Goal: Task Accomplishment & Management: Use online tool/utility

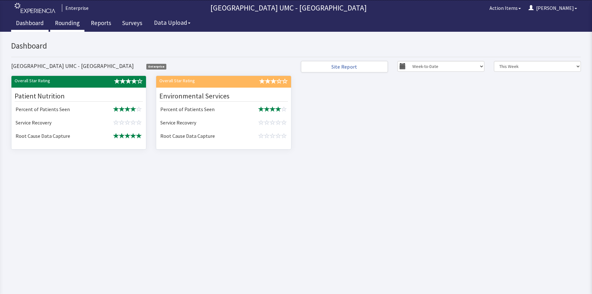
click at [65, 25] on link "Rounding" at bounding box center [67, 24] width 34 height 16
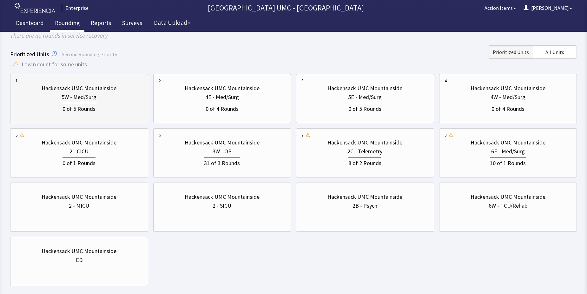
scroll to position [63, 0]
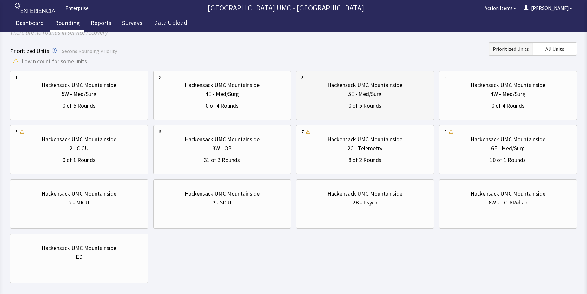
click at [334, 109] on div "0 of 5 Rounds" at bounding box center [365, 104] width 127 height 12
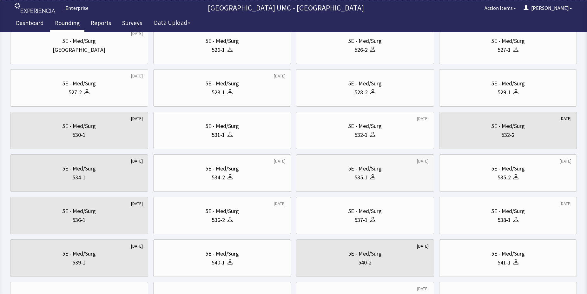
click at [388, 167] on div "5E - Med/Surg" at bounding box center [365, 168] width 127 height 9
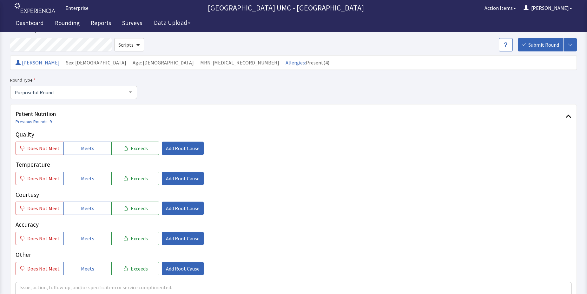
scroll to position [95, 0]
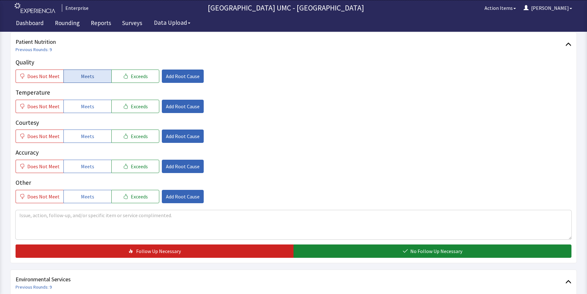
click at [82, 76] on span "Meets" at bounding box center [87, 76] width 13 height 8
drag, startPoint x: 79, startPoint y: 107, endPoint x: 77, endPoint y: 116, distance: 10.0
click at [81, 107] on span "Meets" at bounding box center [87, 107] width 13 height 8
drag, startPoint x: 76, startPoint y: 137, endPoint x: 76, endPoint y: 148, distance: 11.1
click at [76, 141] on button "Meets" at bounding box center [87, 136] width 48 height 13
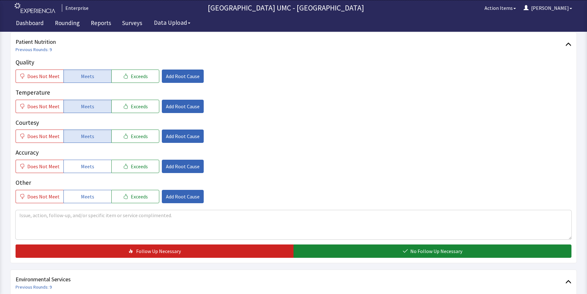
drag, startPoint x: 80, startPoint y: 170, endPoint x: 81, endPoint y: 184, distance: 14.1
click at [80, 170] on button "Meets" at bounding box center [87, 166] width 48 height 13
drag, startPoint x: 81, startPoint y: 192, endPoint x: 120, endPoint y: 204, distance: 40.2
click at [83, 193] on button "Meets" at bounding box center [87, 196] width 48 height 13
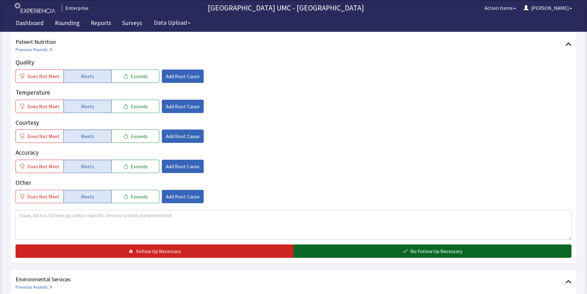
click at [349, 248] on button "No Follow Up Necessary" at bounding box center [433, 250] width 278 height 13
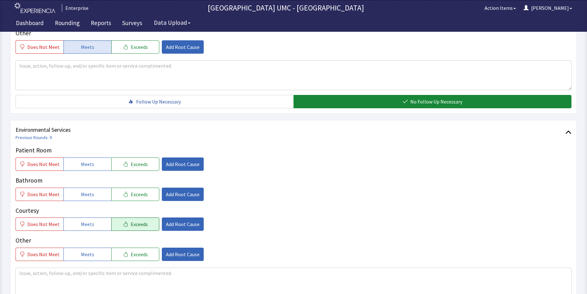
scroll to position [254, 0]
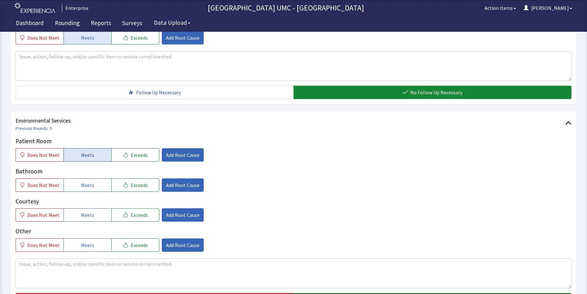
drag, startPoint x: 90, startPoint y: 149, endPoint x: 89, endPoint y: 153, distance: 4.2
click at [90, 150] on button "Meets" at bounding box center [87, 154] width 48 height 13
drag, startPoint x: 87, startPoint y: 186, endPoint x: 89, endPoint y: 208, distance: 21.7
click at [87, 192] on div "Patient Room Does Not Meet Meets Exceeds Add Root Cause Bathroom Does Not Meet …" at bounding box center [294, 193] width 556 height 115
click at [88, 214] on span "Meets" at bounding box center [87, 215] width 13 height 8
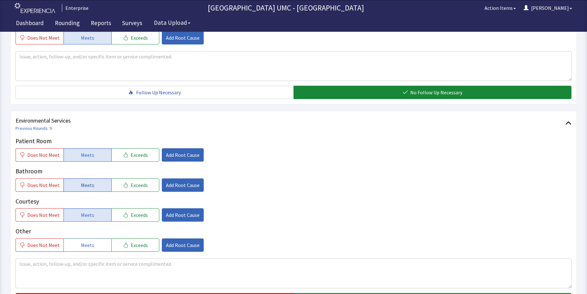
click at [87, 187] on span "Meets" at bounding box center [87, 185] width 13 height 8
click at [91, 245] on span "Meets" at bounding box center [87, 245] width 13 height 8
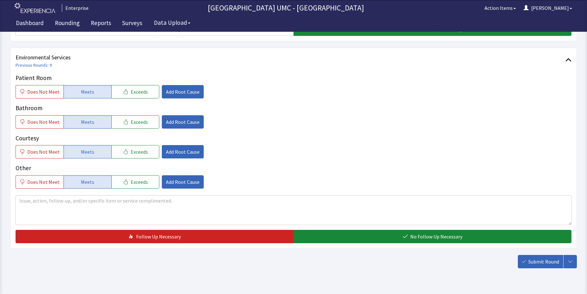
scroll to position [317, 0]
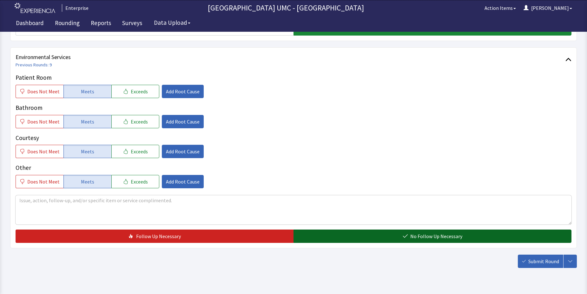
click at [367, 237] on button "No Follow Up Necessary" at bounding box center [433, 235] width 278 height 13
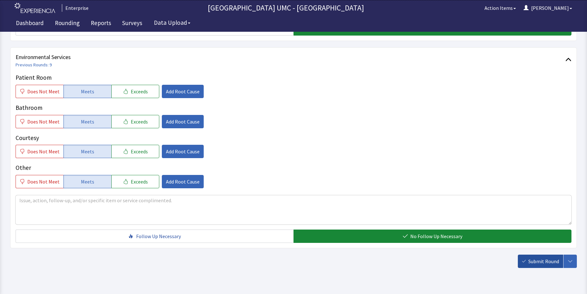
click at [534, 257] on button "Submit Round" at bounding box center [540, 261] width 45 height 13
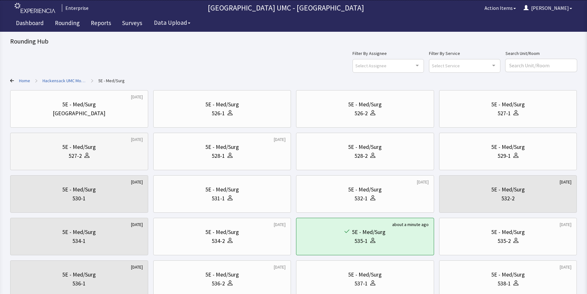
click at [82, 154] on div at bounding box center [86, 155] width 8 height 9
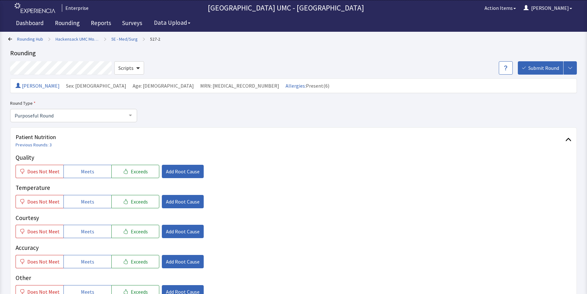
drag, startPoint x: 79, startPoint y: 168, endPoint x: 81, endPoint y: 185, distance: 16.6
click at [81, 171] on span "Meets" at bounding box center [87, 172] width 13 height 8
drag, startPoint x: 85, startPoint y: 203, endPoint x: 87, endPoint y: 220, distance: 16.7
click at [85, 208] on button "Meets" at bounding box center [87, 201] width 48 height 13
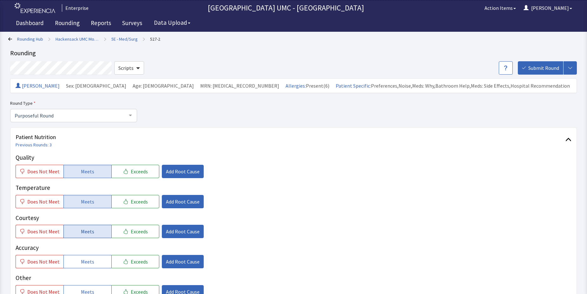
click at [90, 231] on span "Meets" at bounding box center [87, 232] width 13 height 8
click at [95, 259] on button "Meets" at bounding box center [87, 261] width 48 height 13
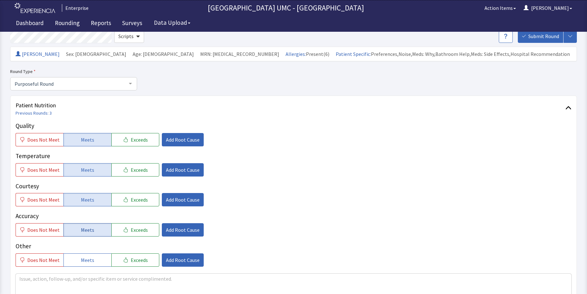
scroll to position [63, 0]
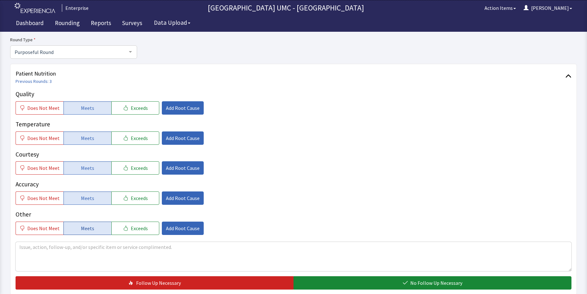
click at [89, 232] on span "Meets" at bounding box center [87, 228] width 13 height 8
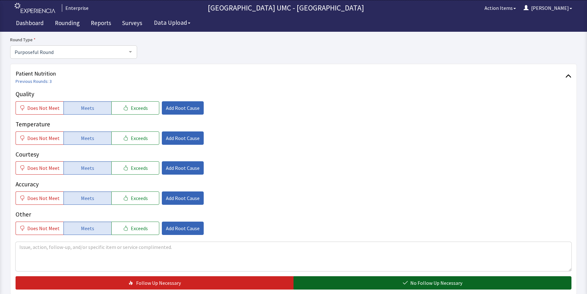
click at [358, 282] on button "No Follow Up Necessary" at bounding box center [433, 282] width 278 height 13
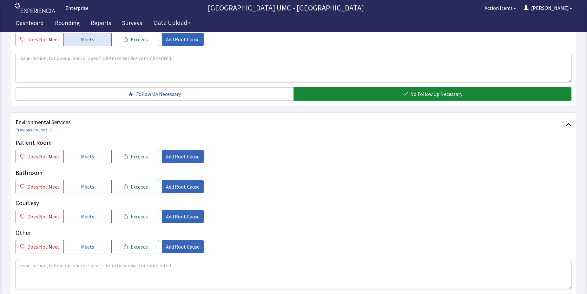
scroll to position [254, 0]
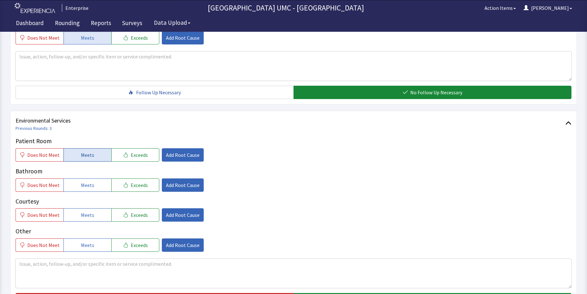
drag, startPoint x: 81, startPoint y: 153, endPoint x: 86, endPoint y: 170, distance: 17.6
click at [82, 156] on span "Meets" at bounding box center [87, 155] width 13 height 8
drag, startPoint x: 89, startPoint y: 185, endPoint x: 90, endPoint y: 205, distance: 20.1
click at [89, 189] on button "Meets" at bounding box center [87, 184] width 48 height 13
click at [90, 217] on span "Meets" at bounding box center [87, 215] width 13 height 8
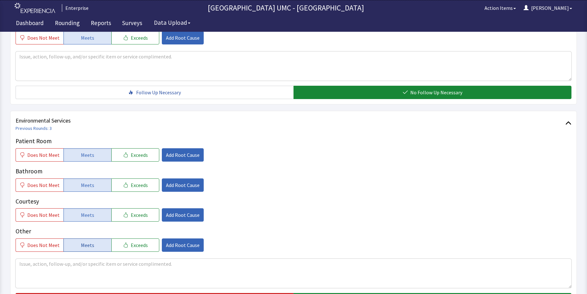
click at [88, 247] on span "Meets" at bounding box center [87, 245] width 13 height 8
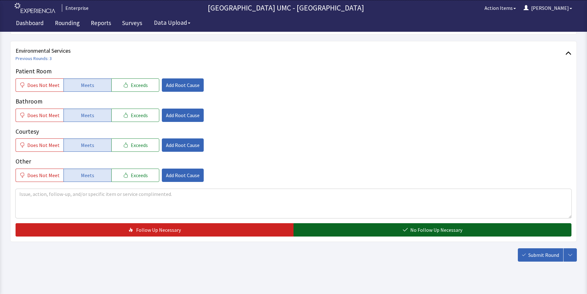
scroll to position [333, 0]
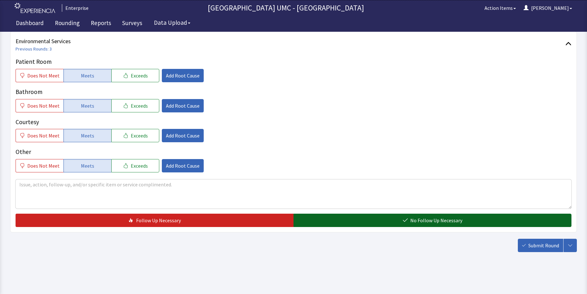
click at [432, 214] on button "No Follow Up Necessary" at bounding box center [433, 220] width 278 height 13
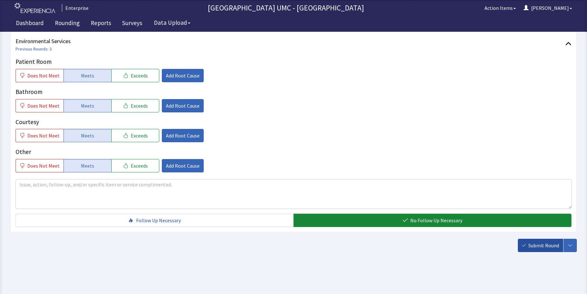
click at [530, 247] on span "Submit Round" at bounding box center [544, 246] width 31 height 8
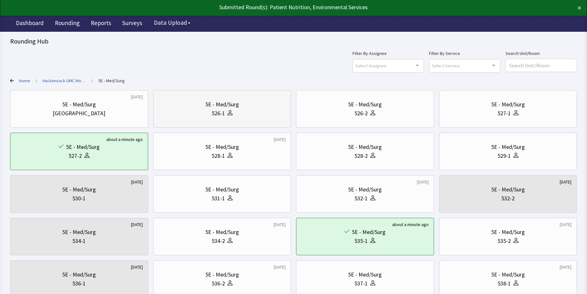
click at [237, 110] on div "526-1" at bounding box center [222, 113] width 127 height 9
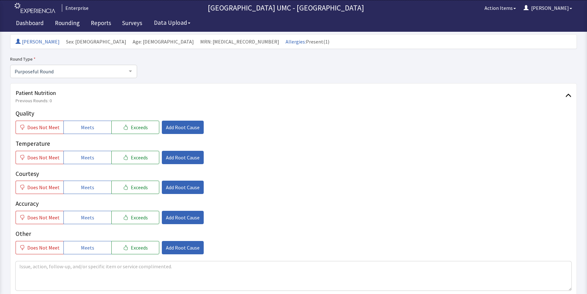
scroll to position [63, 0]
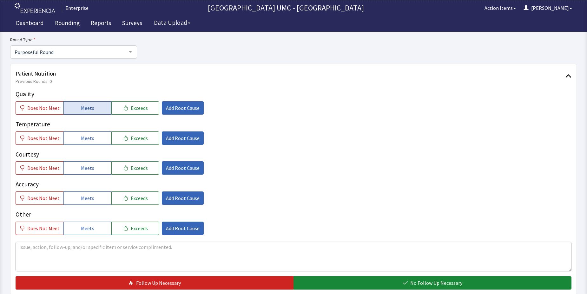
click at [88, 108] on span "Meets" at bounding box center [87, 108] width 13 height 8
click at [87, 141] on span "Meets" at bounding box center [87, 138] width 13 height 8
click at [85, 170] on span "Meets" at bounding box center [87, 168] width 13 height 8
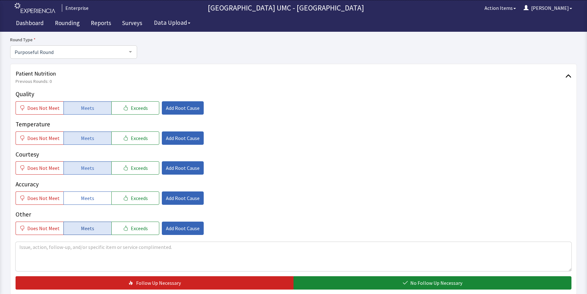
drag, startPoint x: 85, startPoint y: 196, endPoint x: 92, endPoint y: 224, distance: 29.0
click at [86, 197] on span "Meets" at bounding box center [87, 198] width 13 height 8
drag, startPoint x: 92, startPoint y: 225, endPoint x: 239, endPoint y: 252, distance: 149.0
click at [96, 228] on button "Meets" at bounding box center [87, 228] width 48 height 13
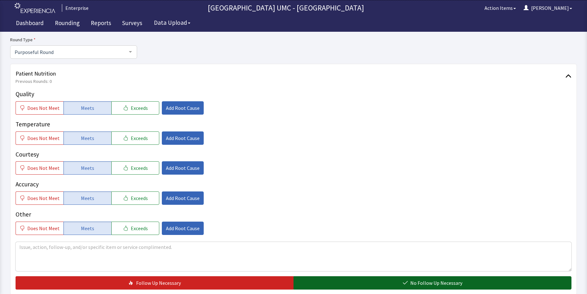
click at [372, 283] on button "No Follow Up Necessary" at bounding box center [433, 282] width 278 height 13
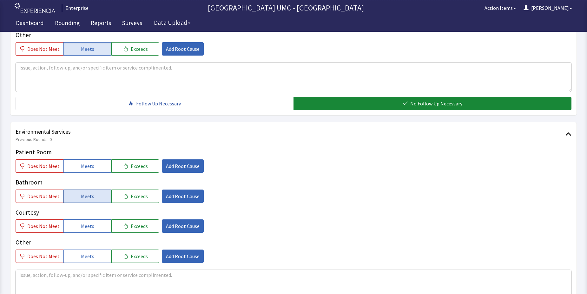
scroll to position [254, 0]
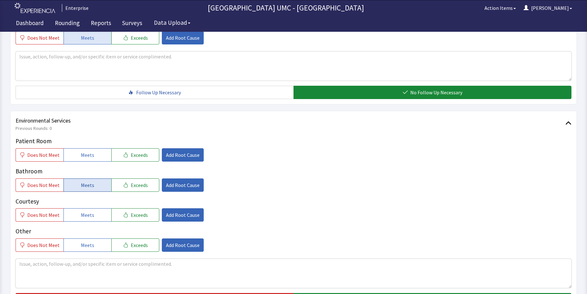
drag, startPoint x: 90, startPoint y: 157, endPoint x: 90, endPoint y: 188, distance: 31.1
click at [90, 159] on button "Meets" at bounding box center [87, 154] width 48 height 13
drag, startPoint x: 91, startPoint y: 182, endPoint x: 89, endPoint y: 211, distance: 29.6
click at [91, 183] on button "Meets" at bounding box center [87, 184] width 48 height 13
drag, startPoint x: 89, startPoint y: 214, endPoint x: 87, endPoint y: 240, distance: 26.1
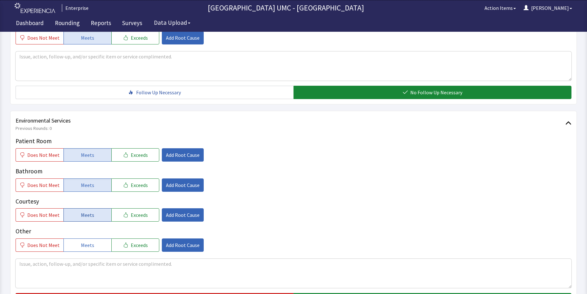
click at [89, 214] on span "Meets" at bounding box center [87, 215] width 13 height 8
click at [84, 246] on span "Meets" at bounding box center [87, 245] width 13 height 8
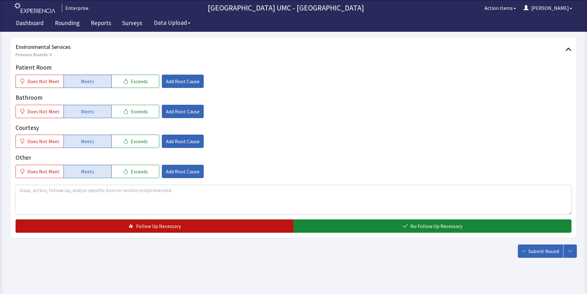
scroll to position [333, 0]
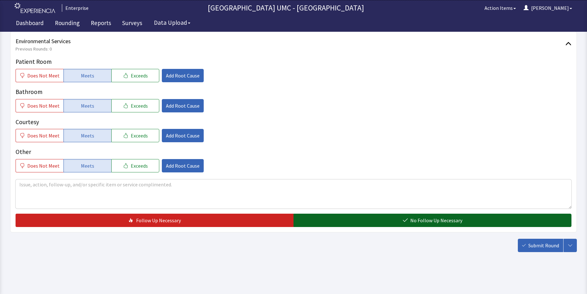
click at [357, 225] on button "No Follow Up Necessary" at bounding box center [433, 220] width 278 height 13
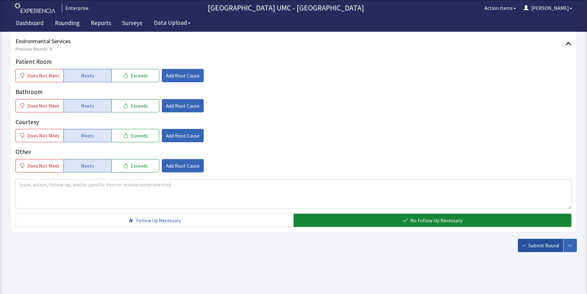
click at [531, 246] on span "Submit Round" at bounding box center [544, 246] width 31 height 8
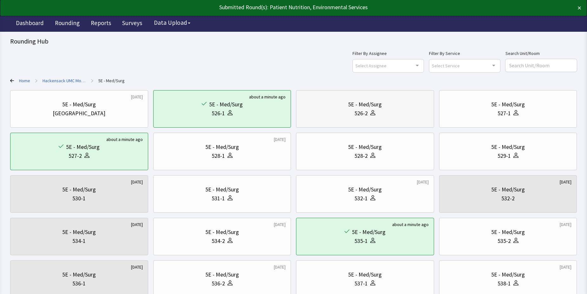
click at [375, 109] on div "5E - Med/Surg" at bounding box center [365, 104] width 34 height 9
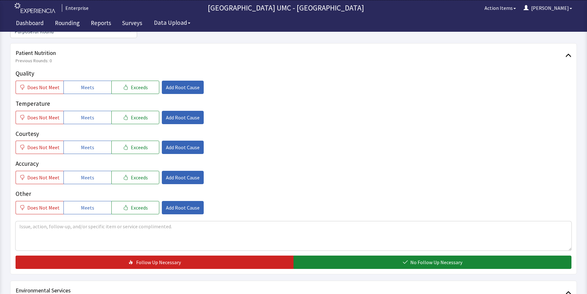
scroll to position [95, 0]
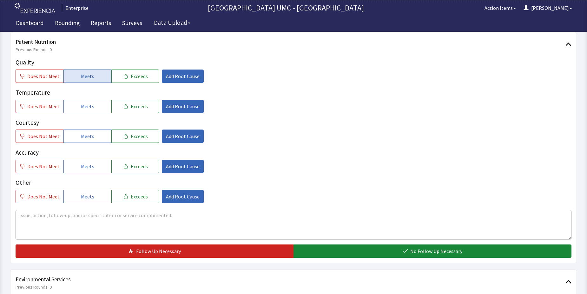
click at [87, 77] on span "Meets" at bounding box center [87, 76] width 13 height 8
click at [83, 105] on span "Meets" at bounding box center [87, 107] width 13 height 8
click at [86, 138] on span "Meets" at bounding box center [87, 136] width 13 height 8
drag, startPoint x: 89, startPoint y: 168, endPoint x: 90, endPoint y: 174, distance: 6.2
click at [90, 173] on button "Meets" at bounding box center [87, 166] width 48 height 13
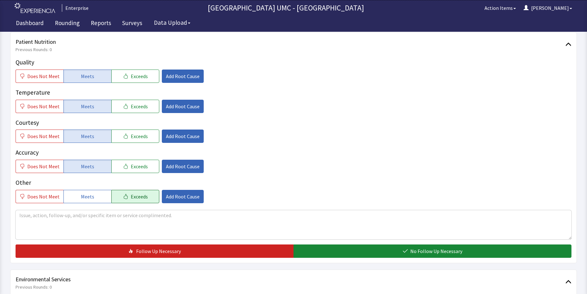
drag, startPoint x: 93, startPoint y: 195, endPoint x: 118, endPoint y: 203, distance: 26.8
click at [96, 197] on button "Meets" at bounding box center [87, 196] width 48 height 13
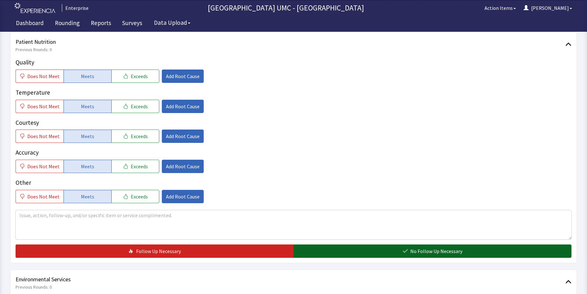
click at [366, 245] on button "No Follow Up Necessary" at bounding box center [433, 250] width 278 height 13
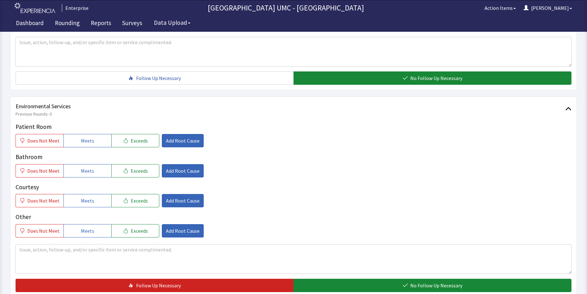
scroll to position [286, 0]
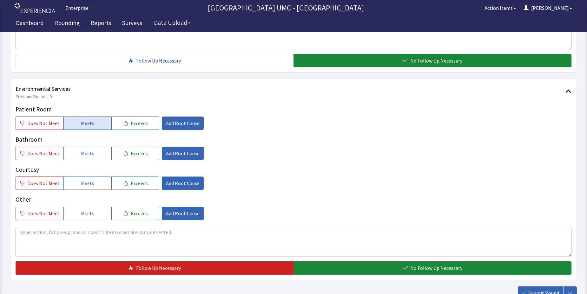
click at [85, 122] on span "Meets" at bounding box center [87, 123] width 13 height 8
click at [90, 154] on span "Meets" at bounding box center [87, 154] width 13 height 8
drag, startPoint x: 87, startPoint y: 184, endPoint x: 91, endPoint y: 210, distance: 26.4
click at [87, 185] on span "Meets" at bounding box center [87, 183] width 13 height 8
drag, startPoint x: 90, startPoint y: 213, endPoint x: 212, endPoint y: 236, distance: 124.0
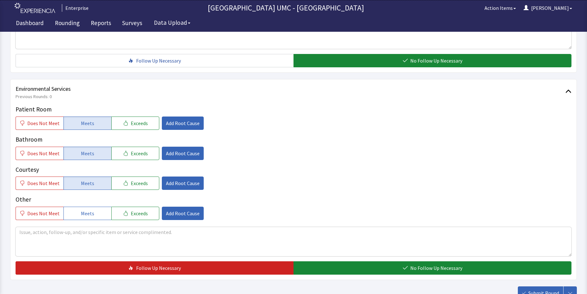
click at [110, 220] on div "Does Not Meet Meets Exceeds" at bounding box center [88, 213] width 144 height 13
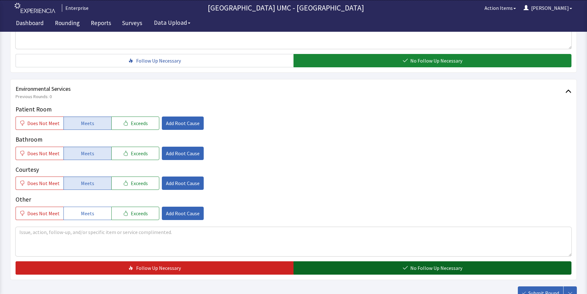
click at [415, 265] on span "No Follow Up Necessary" at bounding box center [436, 268] width 52 height 8
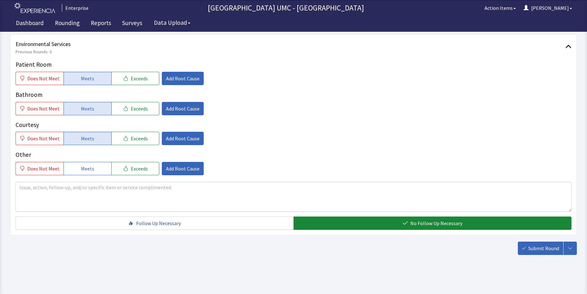
scroll to position [333, 0]
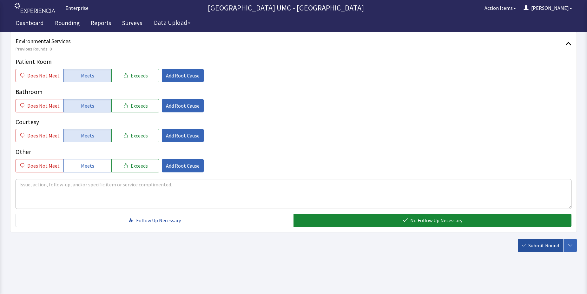
click at [527, 244] on button "Submit Round" at bounding box center [540, 245] width 45 height 13
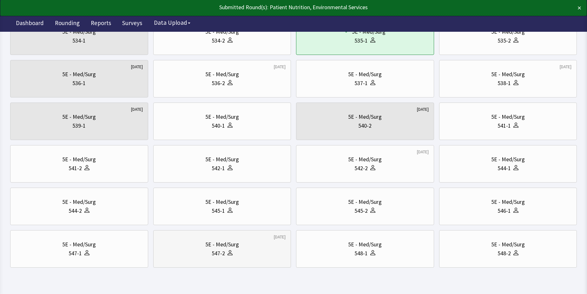
scroll to position [216, 0]
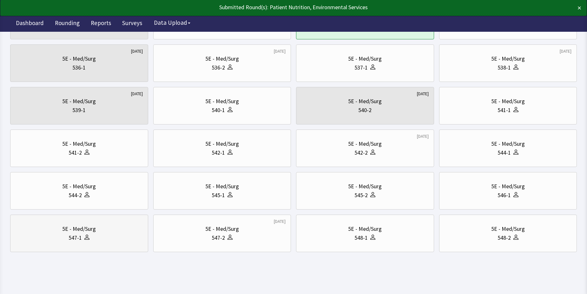
click at [101, 240] on div "547-1" at bounding box center [79, 237] width 127 height 9
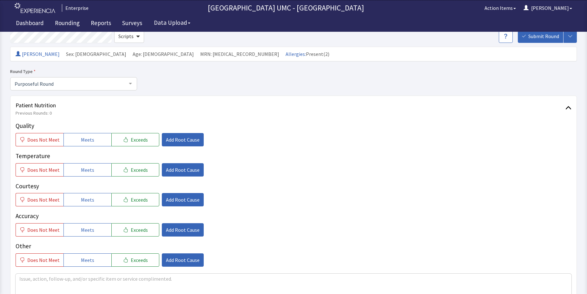
scroll to position [63, 0]
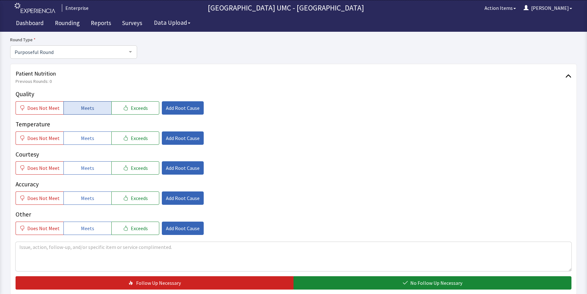
drag, startPoint x: 89, startPoint y: 108, endPoint x: 83, endPoint y: 136, distance: 29.4
click at [89, 109] on span "Meets" at bounding box center [87, 108] width 13 height 8
click at [83, 141] on span "Meets" at bounding box center [87, 138] width 13 height 8
drag, startPoint x: 87, startPoint y: 170, endPoint x: 95, endPoint y: 199, distance: 30.3
click at [87, 171] on span "Meets" at bounding box center [87, 168] width 13 height 8
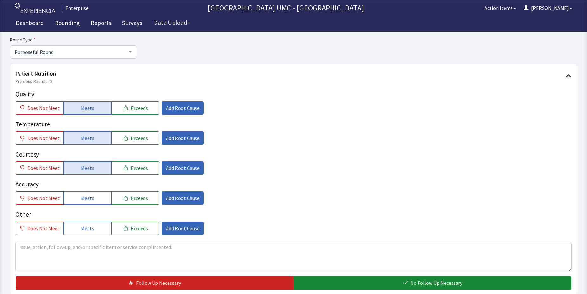
drag, startPoint x: 84, startPoint y: 199, endPoint x: 86, endPoint y: 220, distance: 20.4
click at [85, 204] on button "Meets" at bounding box center [87, 197] width 48 height 13
drag, startPoint x: 84, startPoint y: 229, endPoint x: 107, endPoint y: 230, distance: 22.6
click at [85, 229] on span "Meets" at bounding box center [87, 228] width 13 height 8
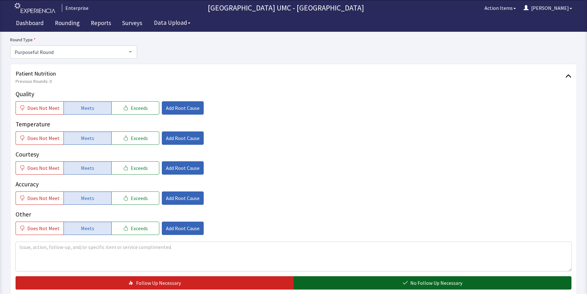
click at [370, 285] on button "No Follow Up Necessary" at bounding box center [433, 282] width 278 height 13
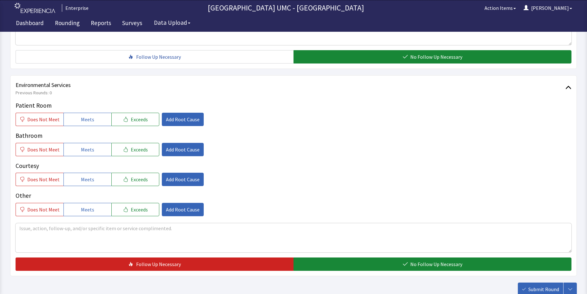
scroll to position [317, 0]
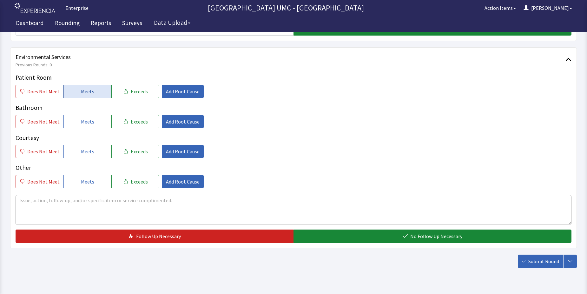
click at [87, 94] on span "Meets" at bounding box center [87, 92] width 13 height 8
drag, startPoint x: 80, startPoint y: 124, endPoint x: 81, endPoint y: 151, distance: 26.4
click at [80, 127] on button "Meets" at bounding box center [87, 121] width 48 height 13
drag, startPoint x: 84, startPoint y: 155, endPoint x: 84, endPoint y: 164, distance: 9.5
click at [84, 156] on button "Meets" at bounding box center [87, 151] width 48 height 13
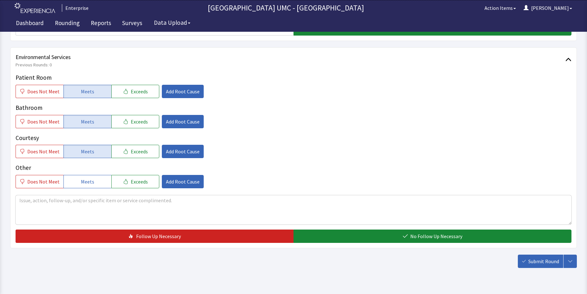
drag, startPoint x: 89, startPoint y: 184, endPoint x: 254, endPoint y: 212, distance: 168.0
click at [94, 183] on button "Meets" at bounding box center [87, 181] width 48 height 13
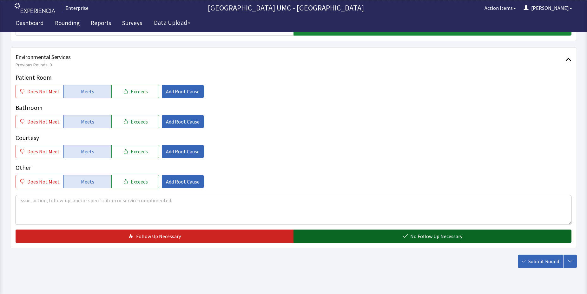
drag, startPoint x: 377, startPoint y: 232, endPoint x: 428, endPoint y: 242, distance: 51.7
click at [383, 234] on button "No Follow Up Necessary" at bounding box center [433, 235] width 278 height 13
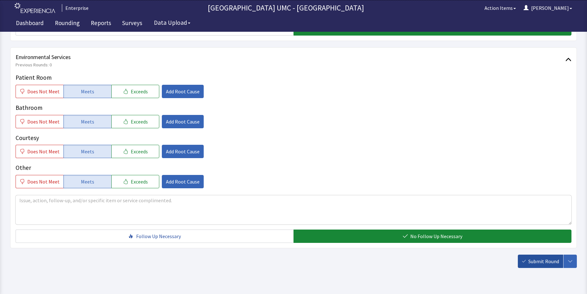
click at [529, 260] on span "Submit Round" at bounding box center [544, 261] width 31 height 8
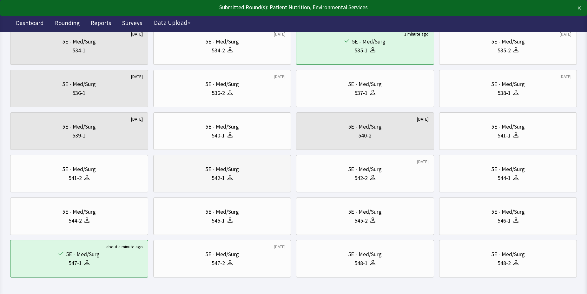
scroll to position [216, 0]
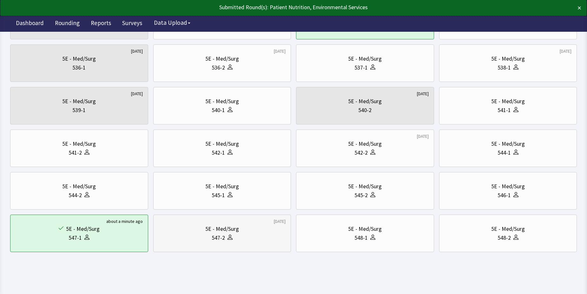
click at [235, 238] on div "547-2" at bounding box center [222, 237] width 127 height 9
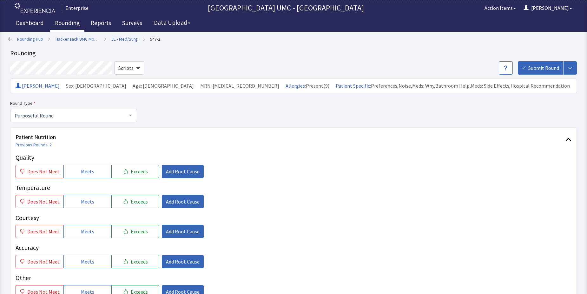
click at [68, 21] on link "Rounding" at bounding box center [67, 24] width 34 height 16
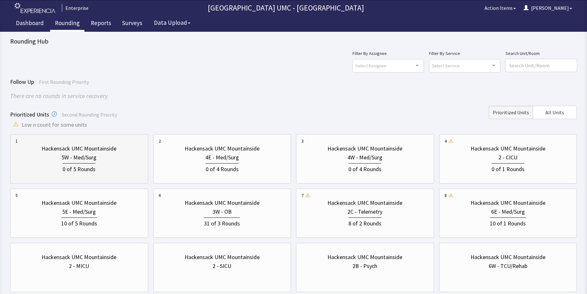
click at [55, 151] on div "Hackensack UMC Mountainside" at bounding box center [79, 148] width 75 height 9
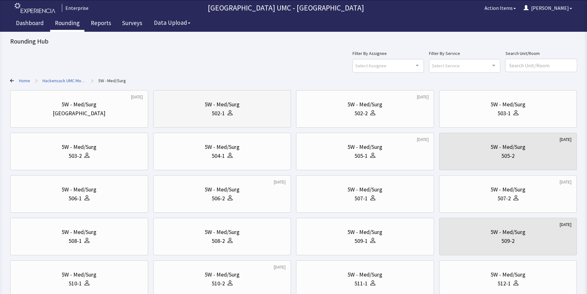
click at [249, 111] on div "502-1" at bounding box center [222, 113] width 127 height 9
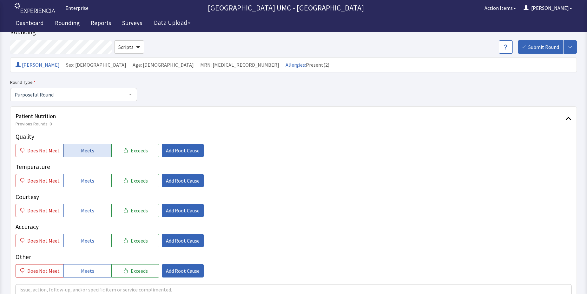
scroll to position [32, 0]
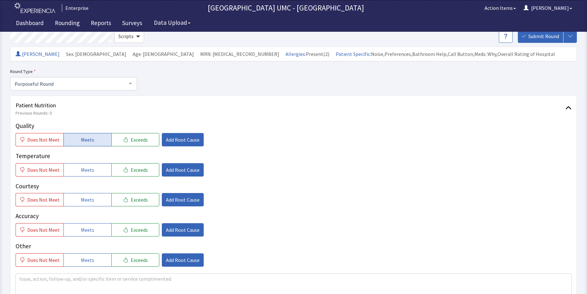
click at [85, 136] on span "Meets" at bounding box center [87, 140] width 13 height 8
drag, startPoint x: 83, startPoint y: 173, endPoint x: 74, endPoint y: 202, distance: 30.8
click at [83, 173] on span "Meets" at bounding box center [87, 170] width 13 height 8
click at [75, 206] on button "Meets" at bounding box center [87, 199] width 48 height 13
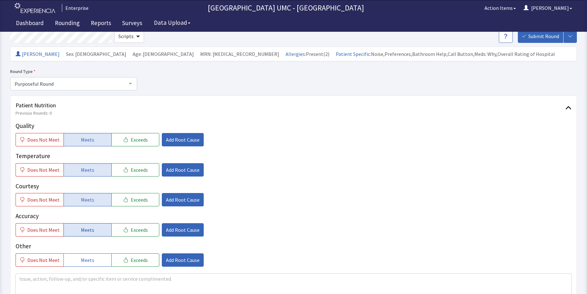
click at [75, 231] on button "Meets" at bounding box center [87, 229] width 48 height 13
click at [85, 254] on button "Meets" at bounding box center [87, 259] width 48 height 13
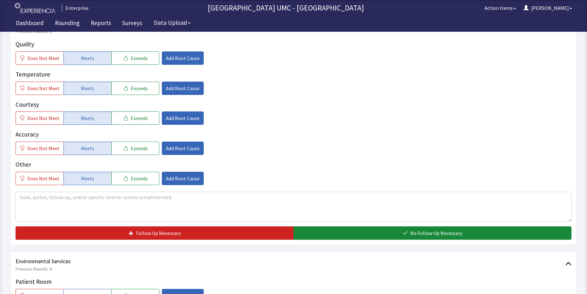
scroll to position [127, 0]
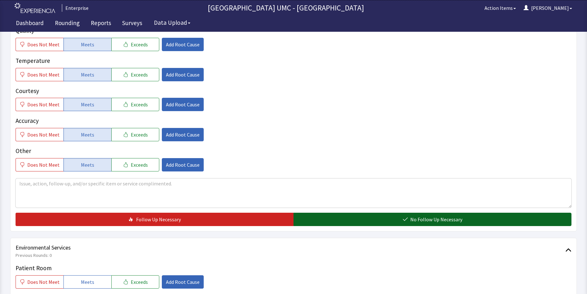
click at [389, 221] on button "No Follow Up Necessary" at bounding box center [433, 219] width 278 height 13
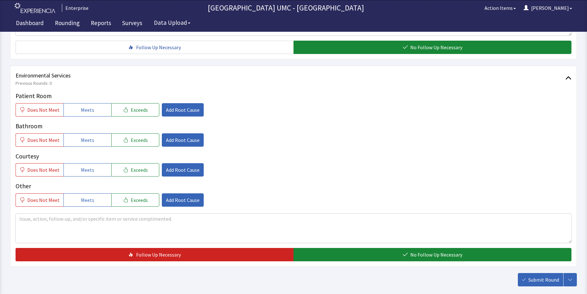
scroll to position [317, 0]
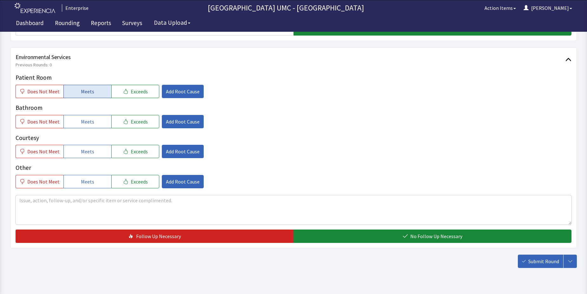
click at [84, 92] on span "Meets" at bounding box center [87, 92] width 13 height 8
drag, startPoint x: 88, startPoint y: 122, endPoint x: 88, endPoint y: 127, distance: 5.7
click at [88, 123] on span "Meets" at bounding box center [87, 122] width 13 height 8
click at [92, 154] on button "Meets" at bounding box center [87, 151] width 48 height 13
drag, startPoint x: 90, startPoint y: 182, endPoint x: 313, endPoint y: 266, distance: 238.4
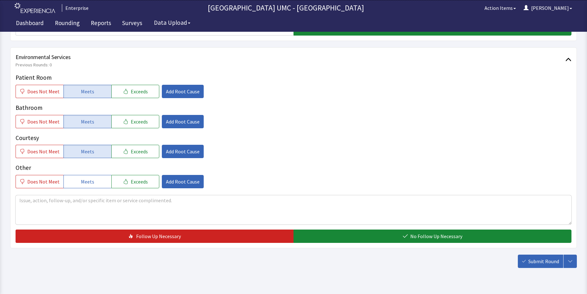
click at [97, 186] on button "Meets" at bounding box center [87, 181] width 48 height 13
drag, startPoint x: 401, startPoint y: 233, endPoint x: 483, endPoint y: 266, distance: 88.5
click at [401, 236] on button "No Follow Up Necessary" at bounding box center [433, 235] width 278 height 13
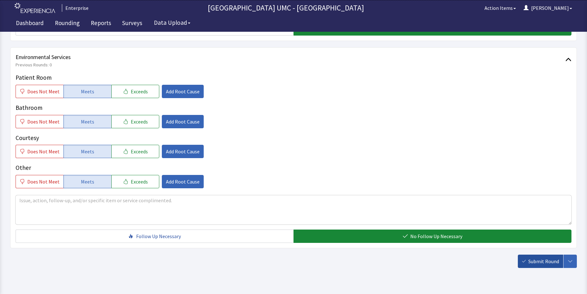
click at [539, 260] on span "Submit Round" at bounding box center [544, 261] width 31 height 8
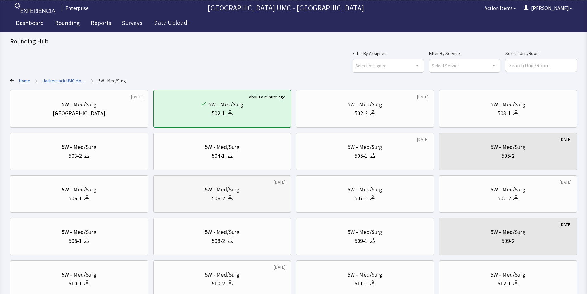
click at [243, 197] on div "506-2" at bounding box center [222, 198] width 127 height 9
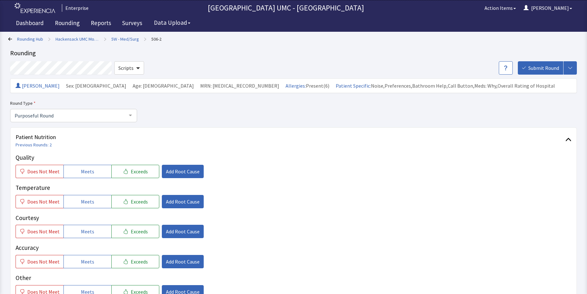
click at [9, 38] on icon at bounding box center [10, 39] width 4 height 4
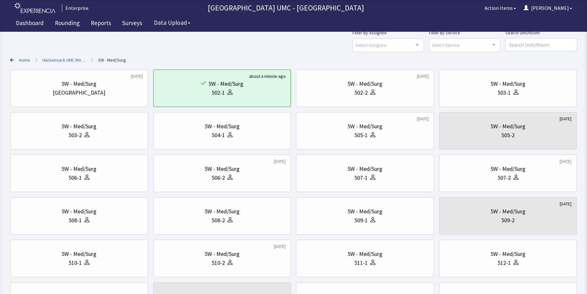
scroll to position [32, 0]
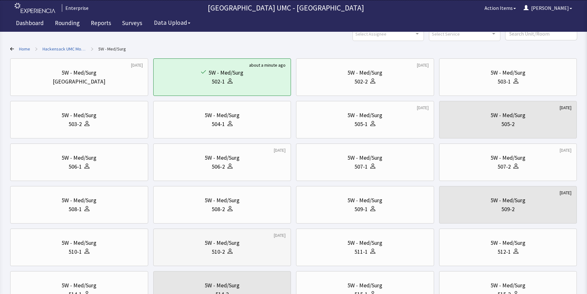
click at [262, 248] on div "510-2" at bounding box center [222, 251] width 127 height 9
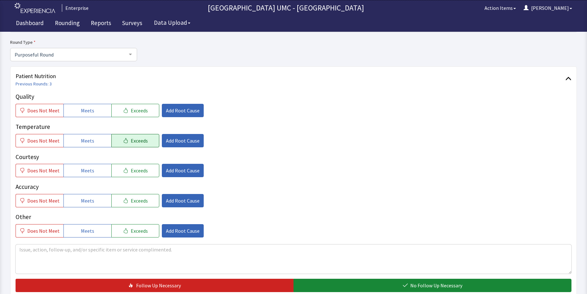
scroll to position [63, 0]
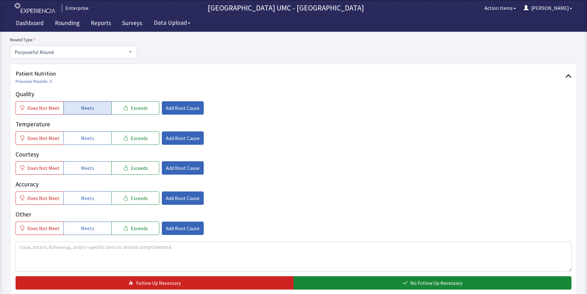
click at [76, 110] on button "Meets" at bounding box center [87, 107] width 48 height 13
click at [89, 141] on span "Meets" at bounding box center [87, 138] width 13 height 8
click at [88, 170] on span "Meets" at bounding box center [87, 168] width 13 height 8
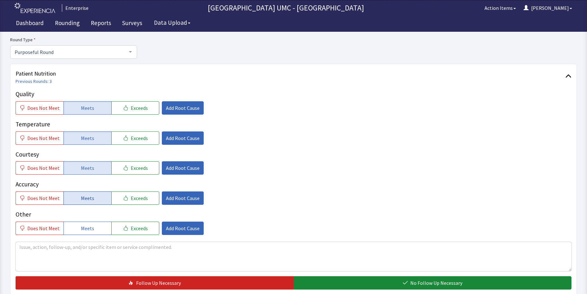
click at [90, 198] on span "Meets" at bounding box center [87, 198] width 13 height 8
click at [87, 229] on span "Meets" at bounding box center [87, 228] width 13 height 8
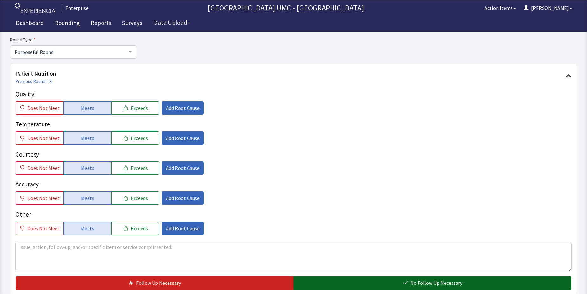
click at [398, 279] on button "No Follow Up Necessary" at bounding box center [433, 282] width 278 height 13
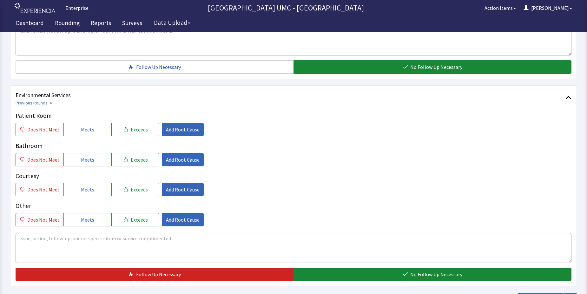
scroll to position [286, 0]
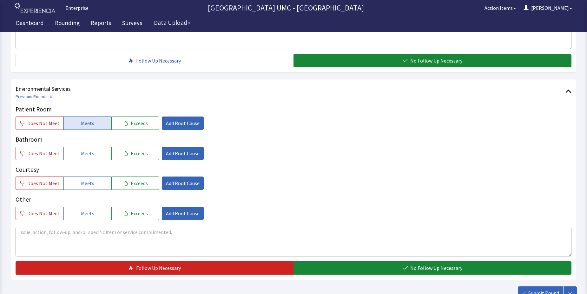
click at [76, 119] on button "Meets" at bounding box center [87, 122] width 48 height 13
drag, startPoint x: 85, startPoint y: 151, endPoint x: 84, endPoint y: 172, distance: 21.3
click at [85, 152] on span "Meets" at bounding box center [87, 154] width 13 height 8
drag, startPoint x: 82, startPoint y: 184, endPoint x: 82, endPoint y: 189, distance: 5.4
click at [82, 186] on span "Meets" at bounding box center [87, 183] width 13 height 8
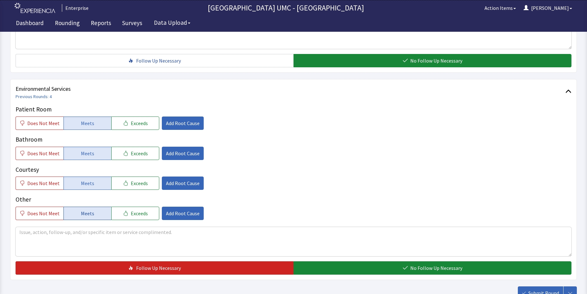
click at [85, 218] on button "Meets" at bounding box center [87, 213] width 48 height 13
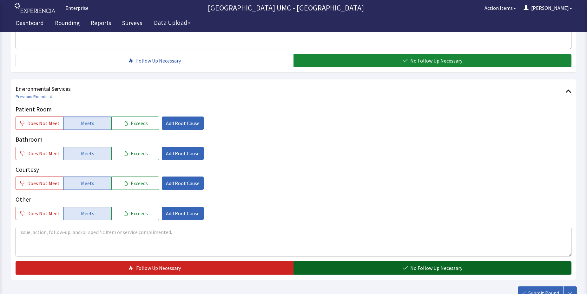
click at [448, 267] on span "No Follow Up Necessary" at bounding box center [436, 268] width 52 height 8
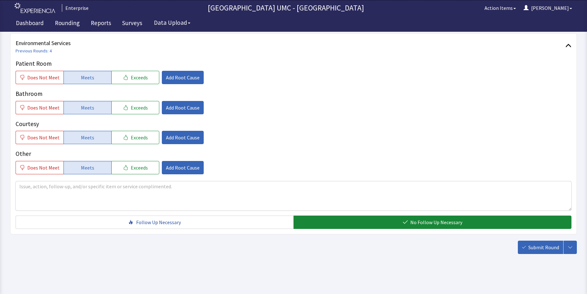
scroll to position [333, 0]
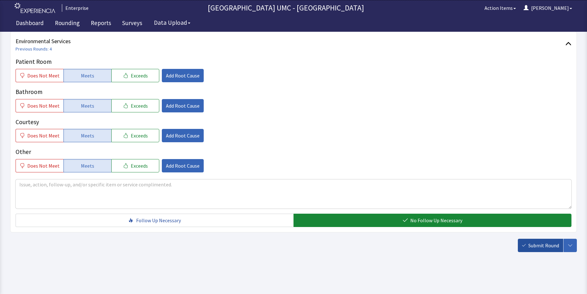
click at [541, 244] on span "Submit Round" at bounding box center [544, 246] width 31 height 8
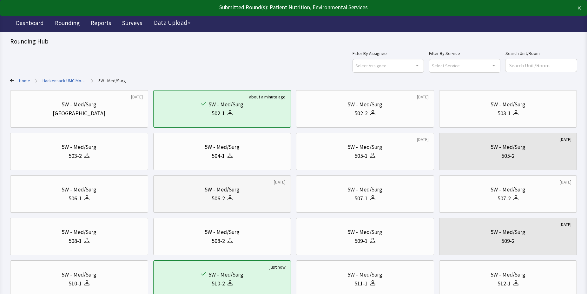
click at [241, 194] on div "506-2" at bounding box center [222, 198] width 127 height 9
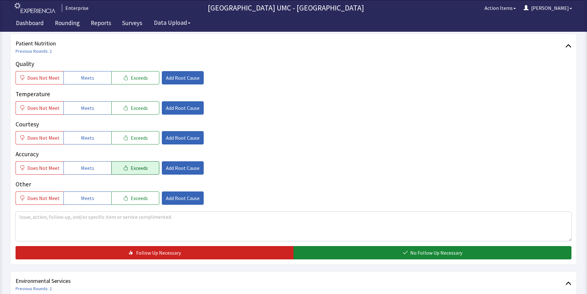
scroll to position [95, 0]
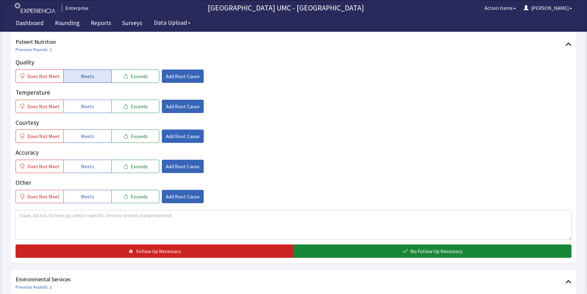
click at [91, 76] on button "Meets" at bounding box center [87, 76] width 48 height 13
click at [84, 108] on span "Meets" at bounding box center [87, 107] width 13 height 8
drag, startPoint x: 81, startPoint y: 135, endPoint x: 81, endPoint y: 142, distance: 7.0
click at [81, 138] on span "Meets" at bounding box center [87, 136] width 13 height 8
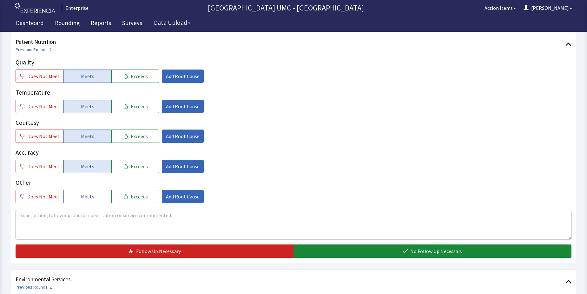
click at [81, 164] on span "Meets" at bounding box center [87, 167] width 13 height 8
click at [78, 197] on button "Meets" at bounding box center [87, 196] width 48 height 13
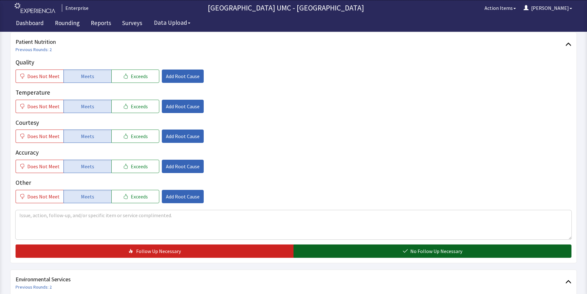
click at [337, 249] on button "No Follow Up Necessary" at bounding box center [433, 250] width 278 height 13
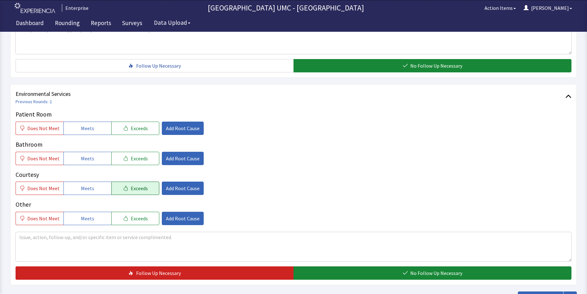
scroll to position [286, 0]
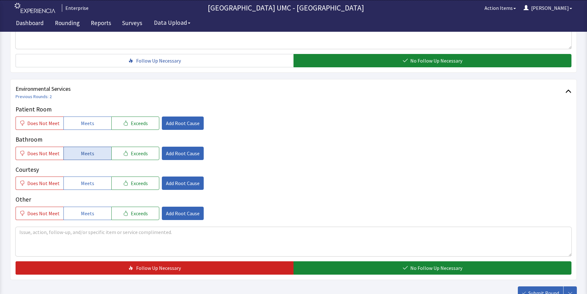
drag, startPoint x: 82, startPoint y: 122, endPoint x: 87, endPoint y: 152, distance: 30.6
click at [82, 127] on span "Meets" at bounding box center [87, 123] width 13 height 8
drag, startPoint x: 87, startPoint y: 152, endPoint x: 87, endPoint y: 182, distance: 29.5
click at [88, 153] on span "Meets" at bounding box center [87, 154] width 13 height 8
click at [88, 185] on span "Meets" at bounding box center [87, 183] width 13 height 8
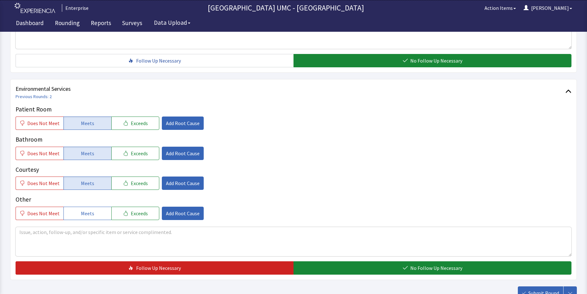
drag, startPoint x: 92, startPoint y: 213, endPoint x: 204, endPoint y: 253, distance: 118.5
click at [95, 216] on button "Meets" at bounding box center [87, 213] width 48 height 13
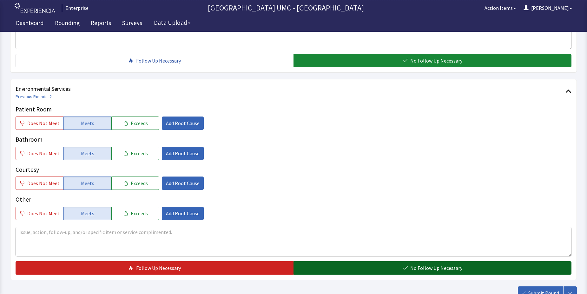
drag, startPoint x: 427, startPoint y: 269, endPoint x: 428, endPoint y: 266, distance: 3.7
click at [428, 269] on span "No Follow Up Necessary" at bounding box center [436, 268] width 52 height 8
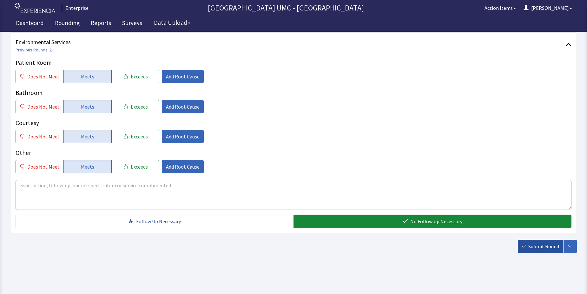
scroll to position [333, 0]
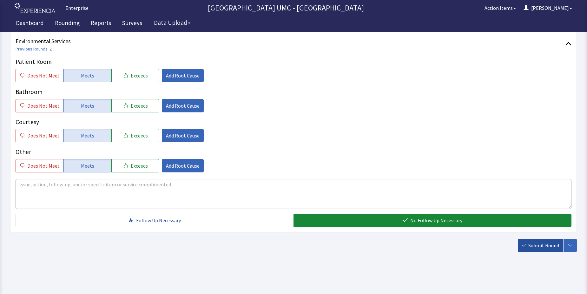
click at [539, 245] on span "Submit Round" at bounding box center [544, 246] width 31 height 8
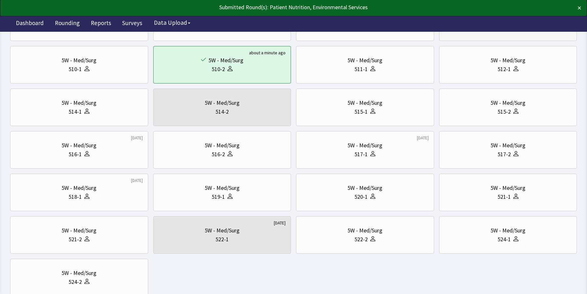
scroll to position [222, 0]
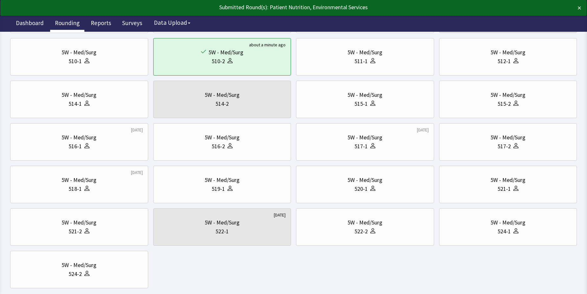
click at [70, 19] on link "Rounding" at bounding box center [67, 24] width 34 height 16
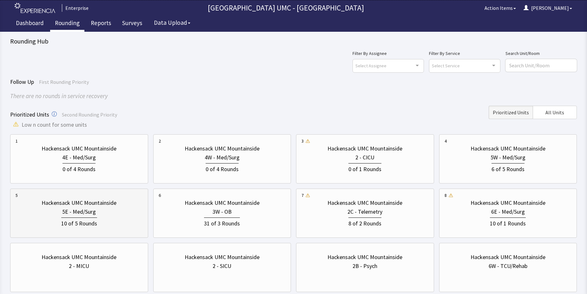
click at [104, 219] on div "10 of 5 Rounds" at bounding box center [79, 222] width 127 height 12
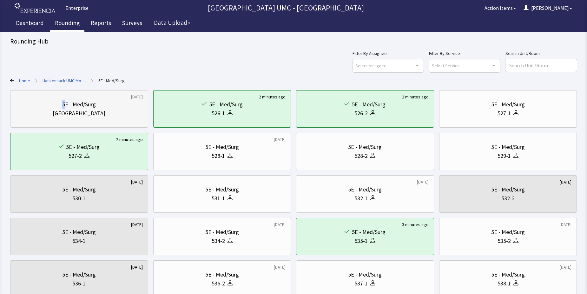
click at [64, 101] on div "5E - Med/Surg" at bounding box center [79, 104] width 34 height 9
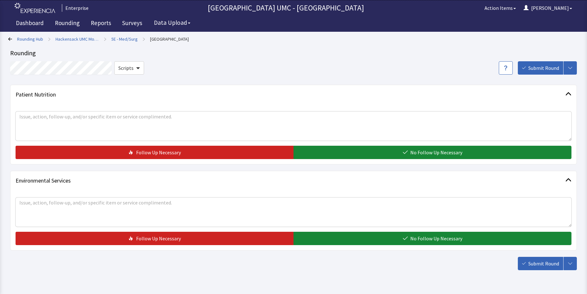
drag, startPoint x: 404, startPoint y: 148, endPoint x: 413, endPoint y: 161, distance: 15.9
click at [409, 155] on button "No Follow Up Necessary" at bounding box center [433, 152] width 278 height 13
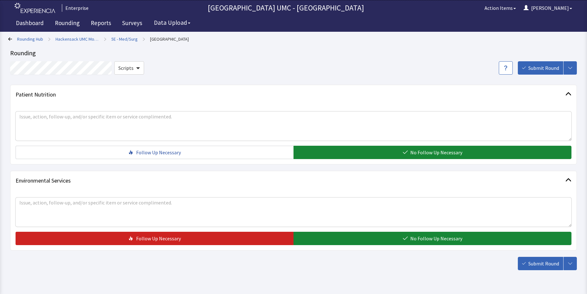
drag, startPoint x: 444, startPoint y: 237, endPoint x: 465, endPoint y: 245, distance: 23.0
click at [444, 237] on span "No Follow Up Necessary" at bounding box center [436, 239] width 52 height 8
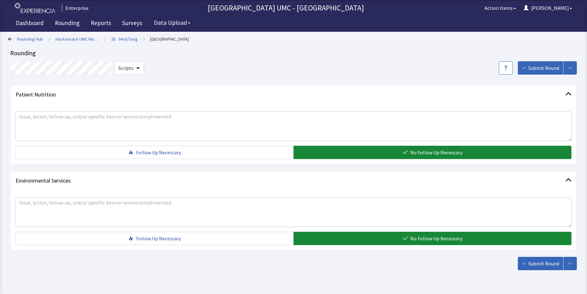
click at [526, 261] on button "Submit Round" at bounding box center [540, 263] width 45 height 13
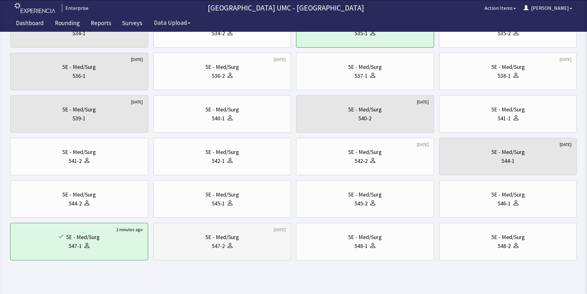
scroll to position [216, 0]
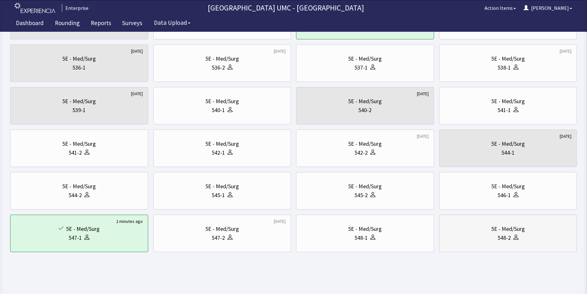
click at [509, 235] on div "548-2" at bounding box center [504, 237] width 13 height 9
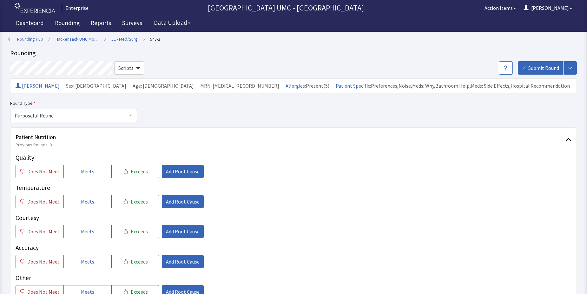
click at [9, 39] on icon at bounding box center [10, 39] width 4 height 4
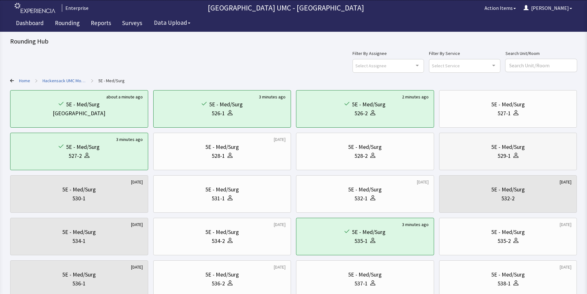
click at [516, 153] on icon at bounding box center [516, 154] width 3 height 3
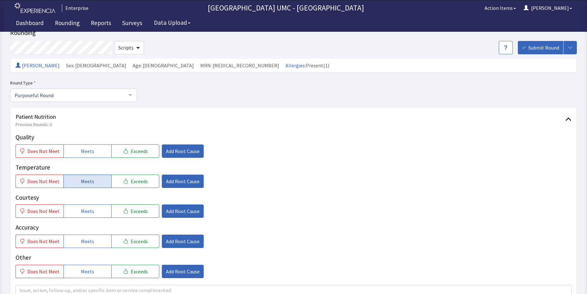
scroll to position [32, 0]
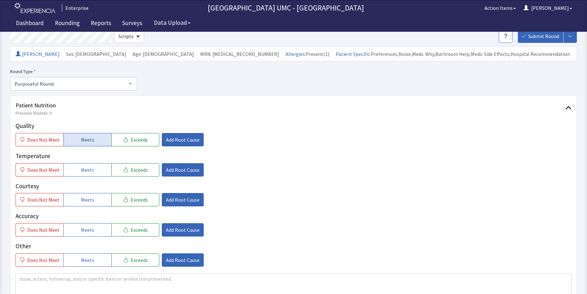
click at [85, 140] on span "Meets" at bounding box center [87, 140] width 13 height 8
drag, startPoint x: 90, startPoint y: 170, endPoint x: 91, endPoint y: 197, distance: 26.4
click at [90, 172] on span "Meets" at bounding box center [87, 170] width 13 height 8
click at [93, 201] on button "Meets" at bounding box center [87, 199] width 48 height 13
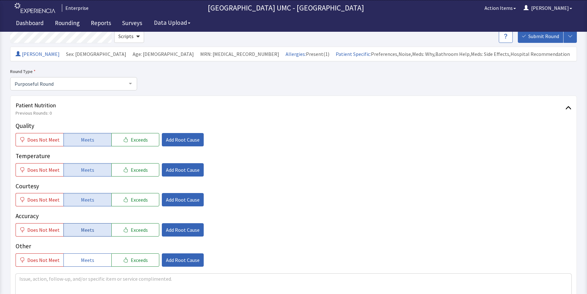
drag, startPoint x: 89, startPoint y: 231, endPoint x: 89, endPoint y: 262, distance: 31.1
click at [89, 232] on span "Meets" at bounding box center [87, 230] width 13 height 8
click at [90, 262] on span "Meets" at bounding box center [87, 260] width 13 height 8
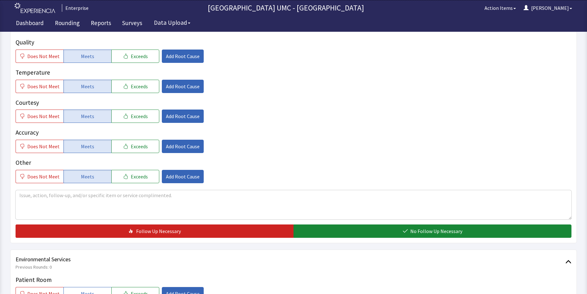
scroll to position [127, 0]
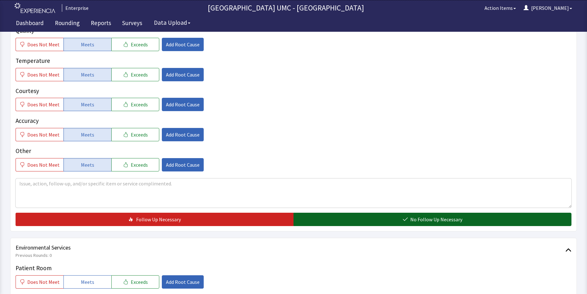
click at [398, 222] on button "No Follow Up Necessary" at bounding box center [433, 219] width 278 height 13
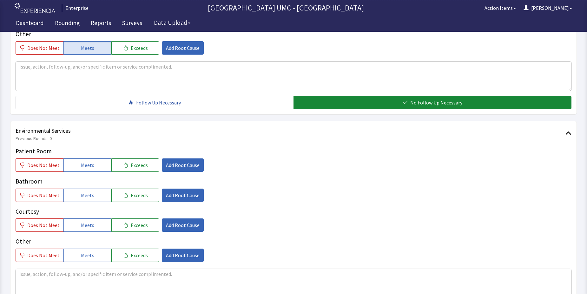
scroll to position [286, 0]
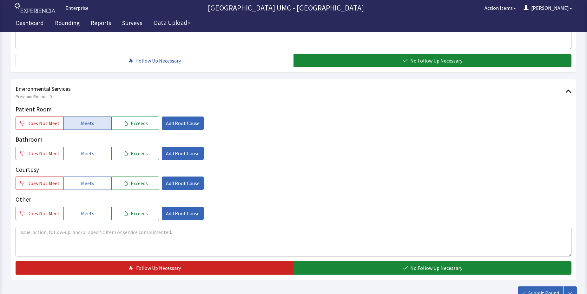
click at [88, 127] on span "Meets" at bounding box center [87, 123] width 13 height 8
click at [90, 156] on span "Meets" at bounding box center [87, 154] width 13 height 8
drag, startPoint x: 90, startPoint y: 181, endPoint x: 95, endPoint y: 204, distance: 23.3
click at [91, 183] on span "Meets" at bounding box center [87, 183] width 13 height 8
click at [93, 216] on button "Meets" at bounding box center [87, 213] width 48 height 13
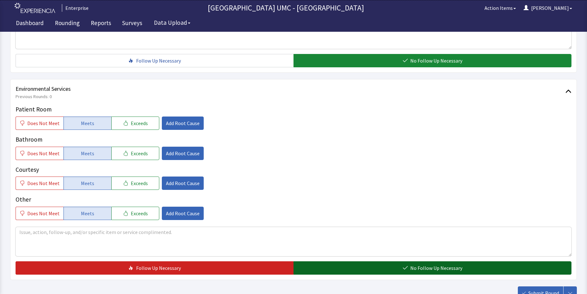
click at [435, 269] on span "No Follow Up Necessary" at bounding box center [436, 268] width 52 height 8
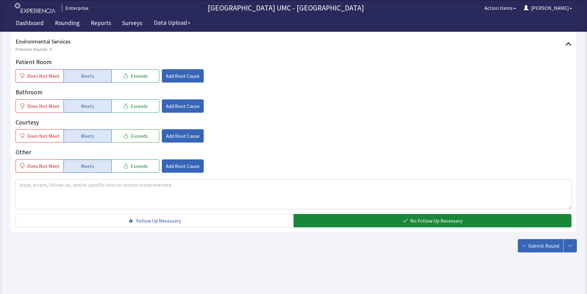
scroll to position [333, 0]
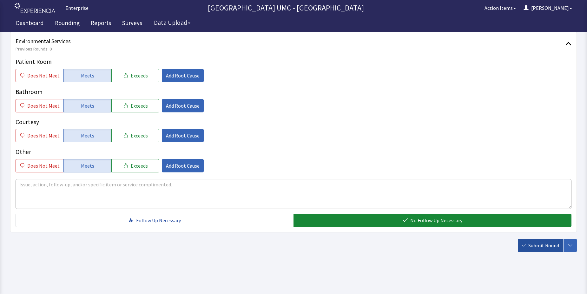
click at [542, 247] on span "Submit Round" at bounding box center [544, 246] width 31 height 8
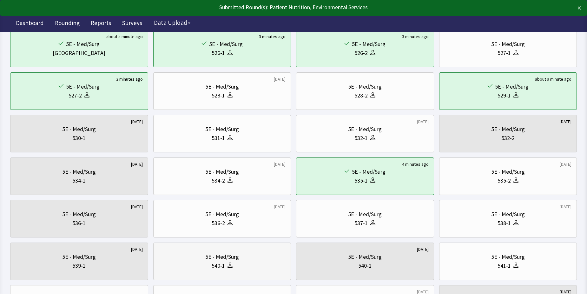
scroll to position [63, 0]
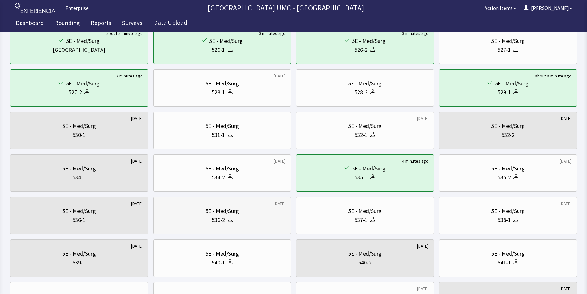
click at [234, 225] on div "5E - Med/Surg 536-2" at bounding box center [222, 215] width 127 height 30
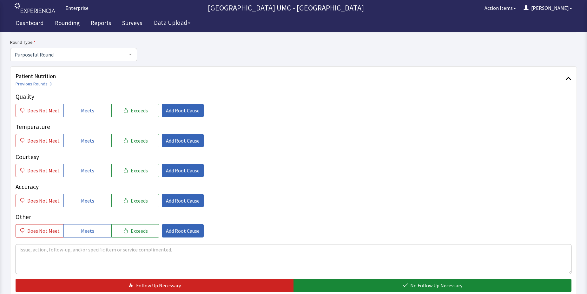
scroll to position [63, 0]
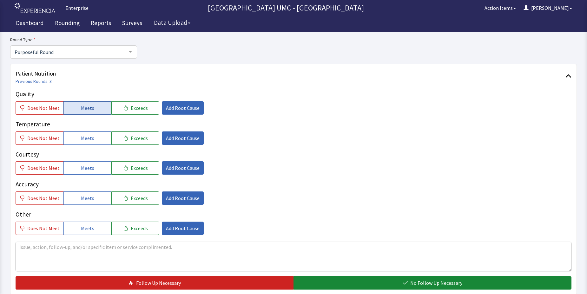
click at [88, 106] on span "Meets" at bounding box center [87, 108] width 13 height 8
click at [88, 139] on span "Meets" at bounding box center [87, 138] width 13 height 8
click at [84, 170] on span "Meets" at bounding box center [87, 168] width 13 height 8
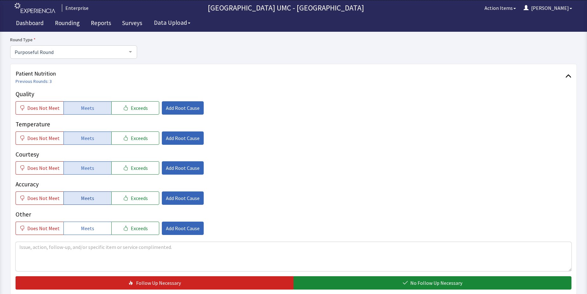
click at [90, 196] on span "Meets" at bounding box center [87, 198] width 13 height 8
click at [89, 229] on span "Meets" at bounding box center [87, 228] width 13 height 8
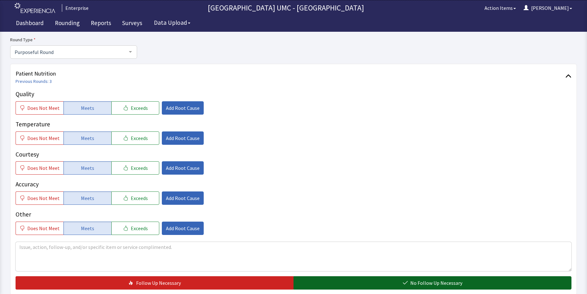
click at [402, 282] on button "No Follow Up Necessary" at bounding box center [433, 282] width 278 height 13
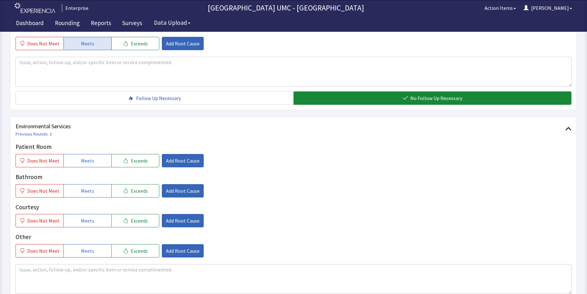
scroll to position [254, 0]
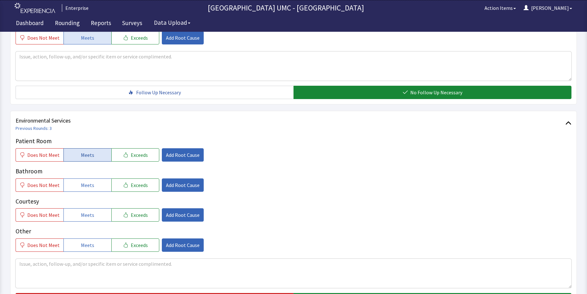
click at [88, 156] on span "Meets" at bounding box center [87, 155] width 13 height 8
drag, startPoint x: 87, startPoint y: 186, endPoint x: 87, endPoint y: 193, distance: 7.3
click at [87, 187] on span "Meets" at bounding box center [87, 185] width 13 height 8
drag, startPoint x: 87, startPoint y: 216, endPoint x: 87, endPoint y: 221, distance: 5.1
click at [87, 218] on span "Meets" at bounding box center [87, 215] width 13 height 8
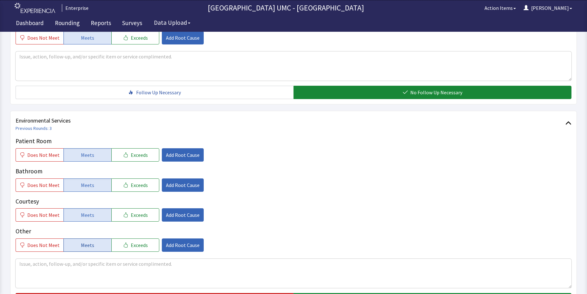
click at [87, 240] on button "Meets" at bounding box center [87, 244] width 48 height 13
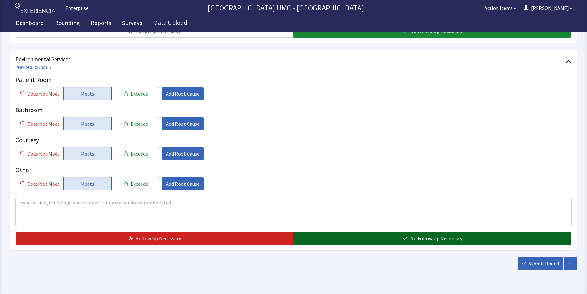
scroll to position [317, 0]
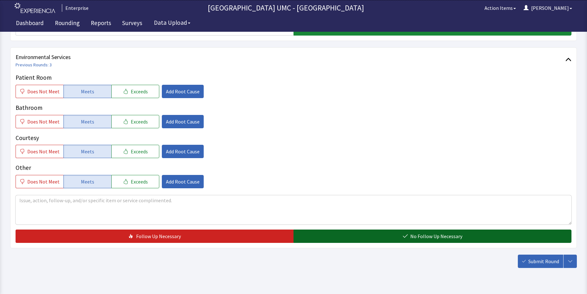
click at [379, 239] on button "No Follow Up Necessary" at bounding box center [433, 235] width 278 height 13
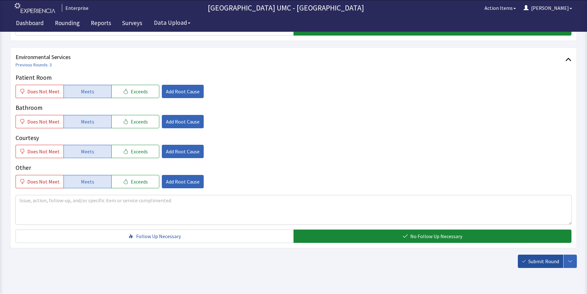
click at [533, 262] on span "Submit Round" at bounding box center [544, 261] width 31 height 8
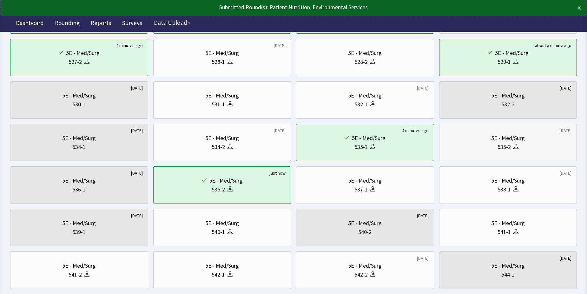
scroll to position [95, 0]
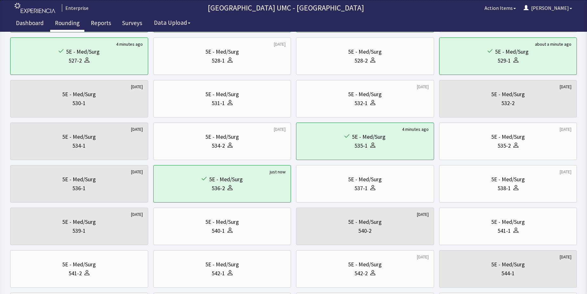
click at [72, 23] on link "Rounding" at bounding box center [67, 24] width 34 height 16
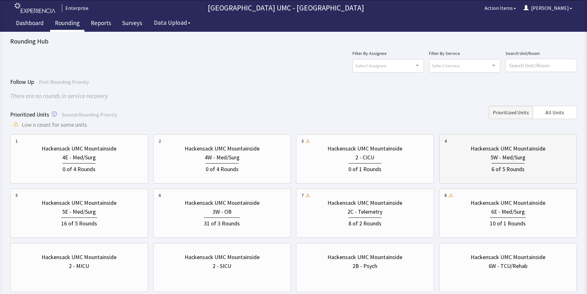
click at [502, 158] on div "5W - Med/Surg" at bounding box center [508, 157] width 35 height 9
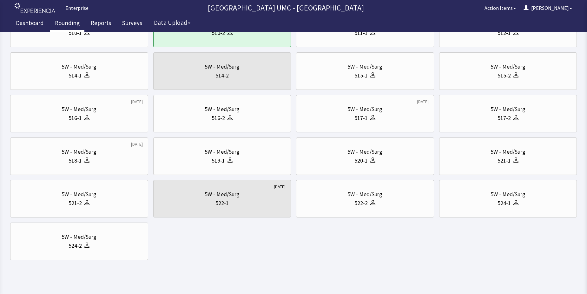
scroll to position [254, 0]
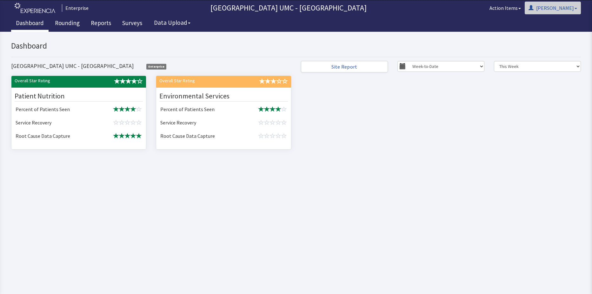
click at [578, 9] on button "[PERSON_NAME]" at bounding box center [553, 8] width 56 height 13
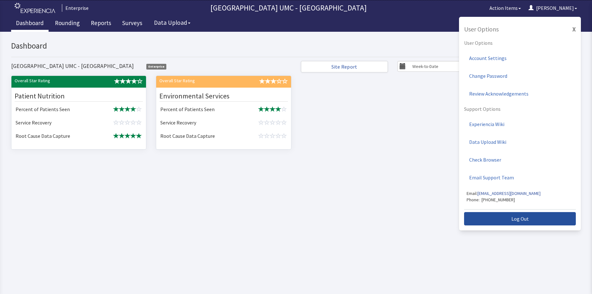
click at [499, 219] on button "Log Out" at bounding box center [520, 218] width 112 height 13
